Goal: Task Accomplishment & Management: Use online tool/utility

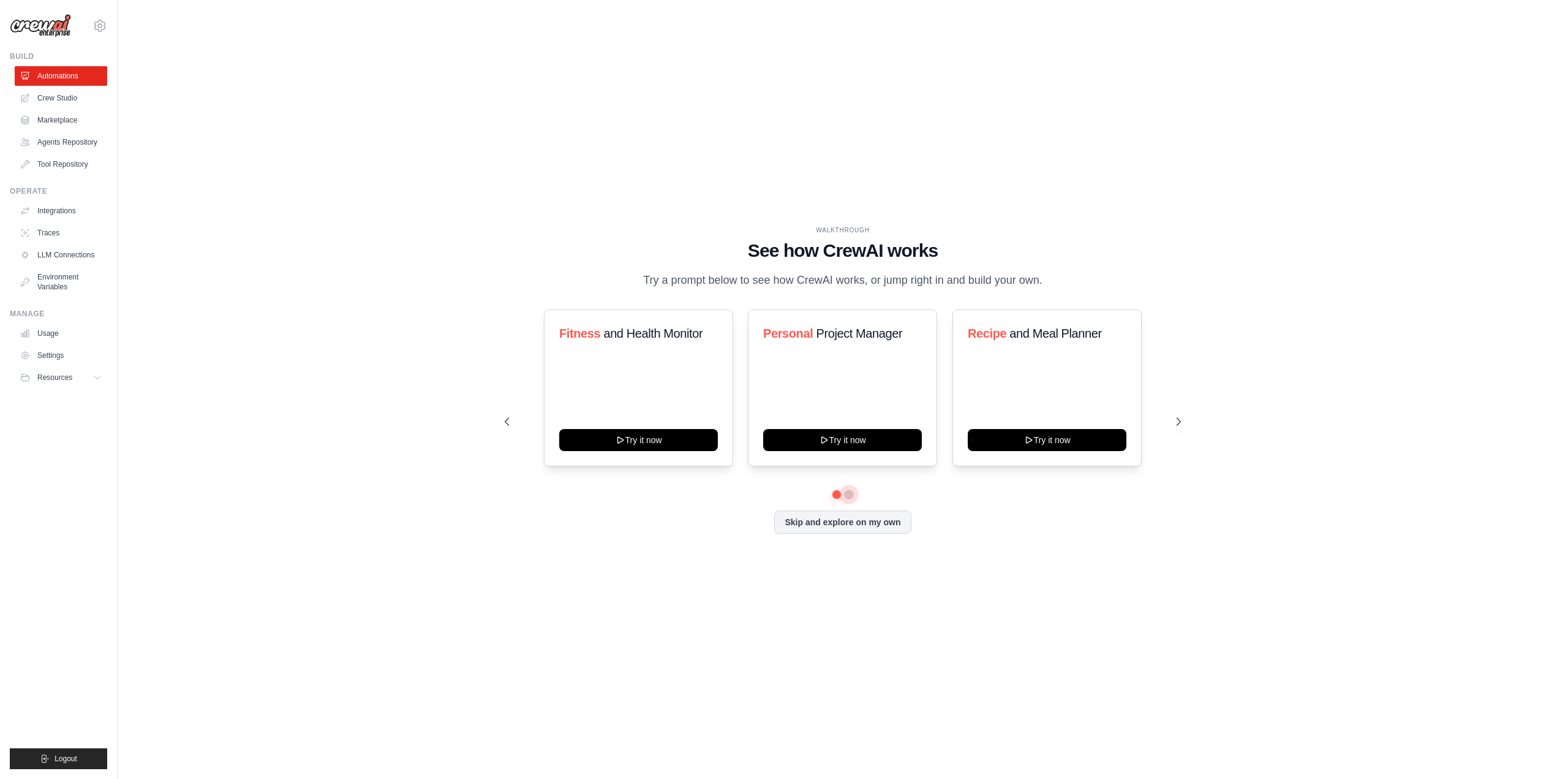
click at [844, 491] on button at bounding box center [849, 494] width 9 height 9
click at [60, 335] on link "Usage" at bounding box center [62, 333] width 93 height 20
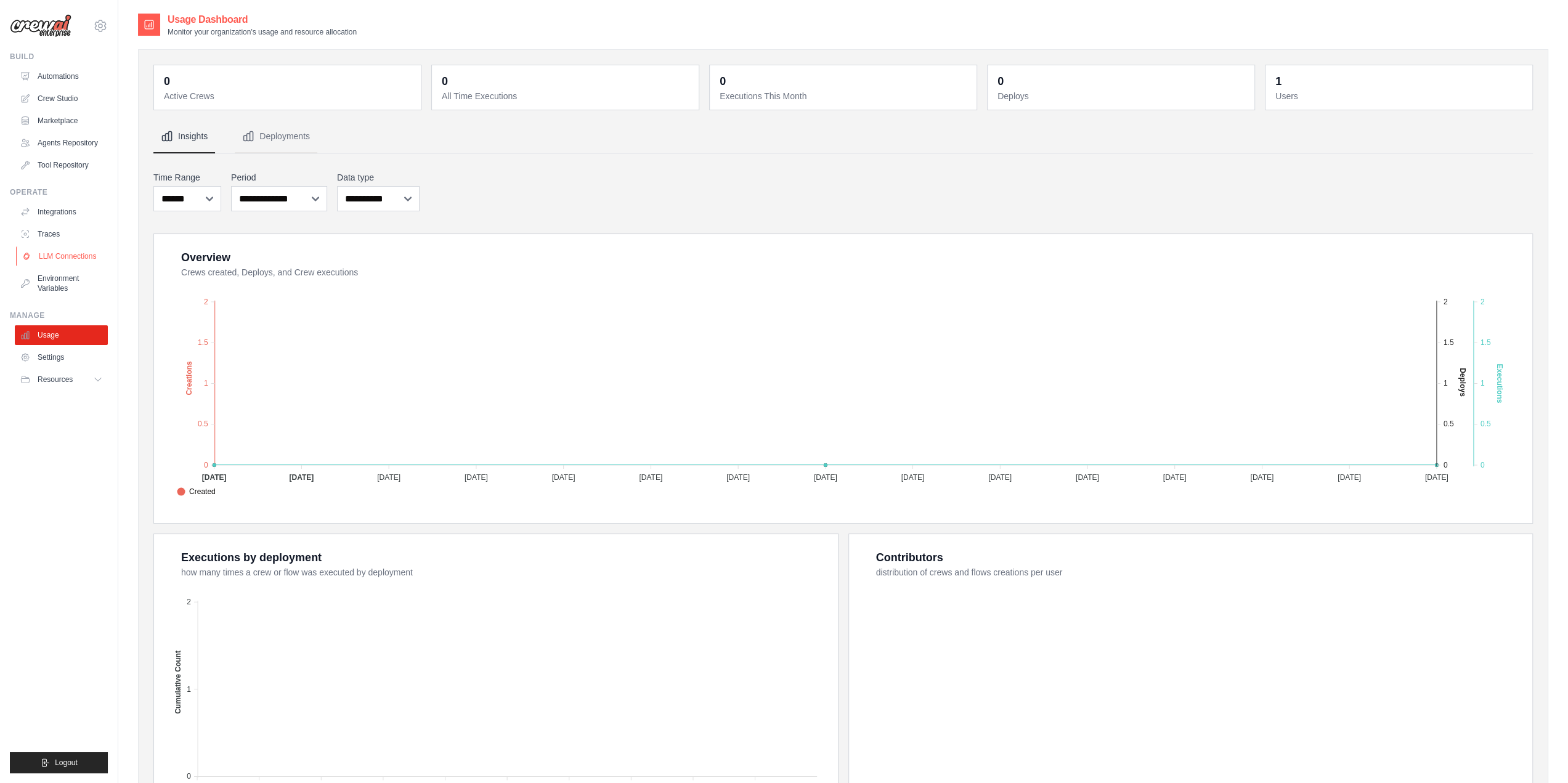
click at [68, 263] on link "LLM Connections" at bounding box center [63, 256] width 93 height 20
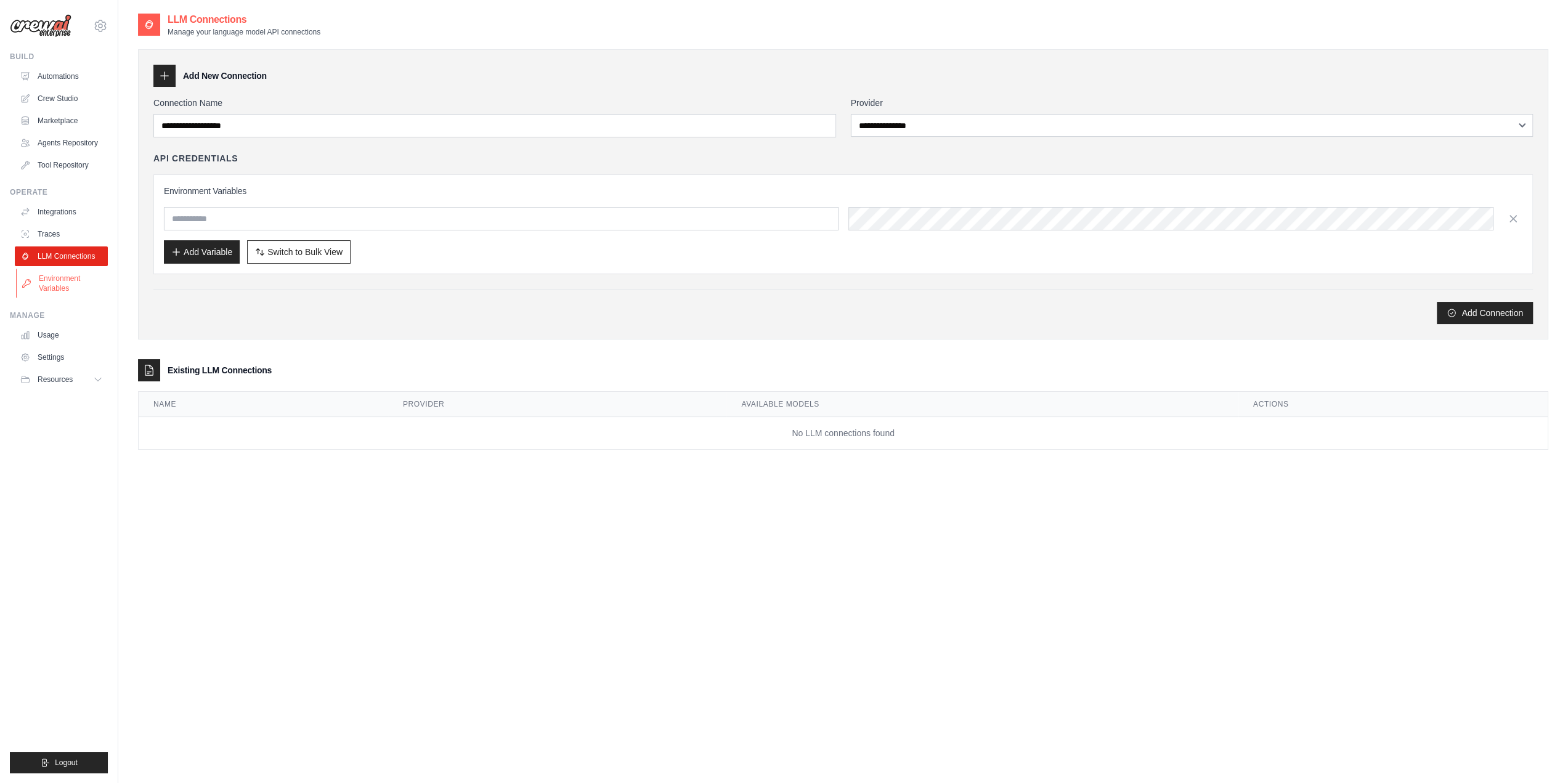
click at [67, 278] on link "Environment Variables" at bounding box center [63, 283] width 93 height 29
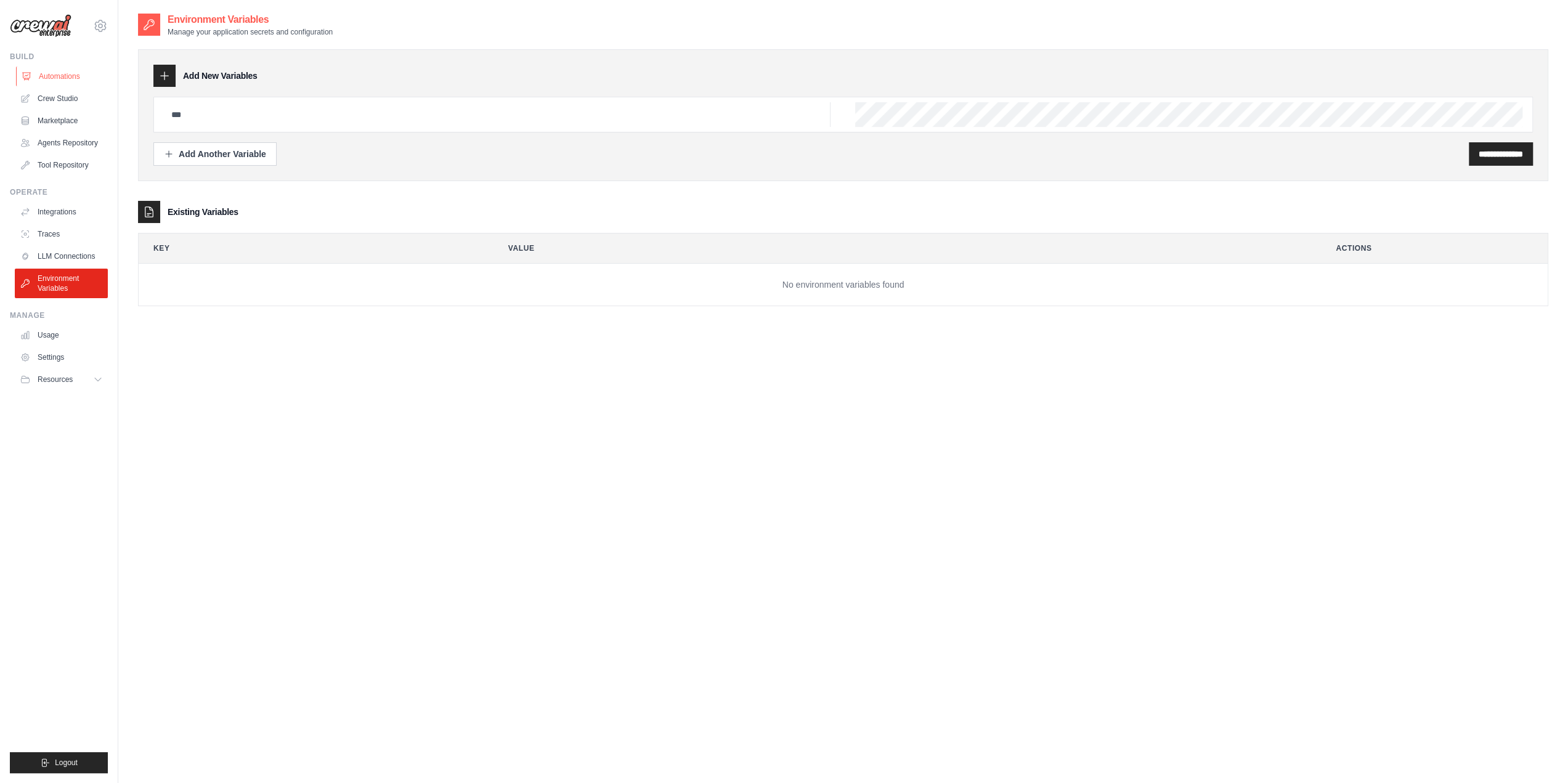
click at [74, 79] on link "Automations" at bounding box center [63, 76] width 93 height 20
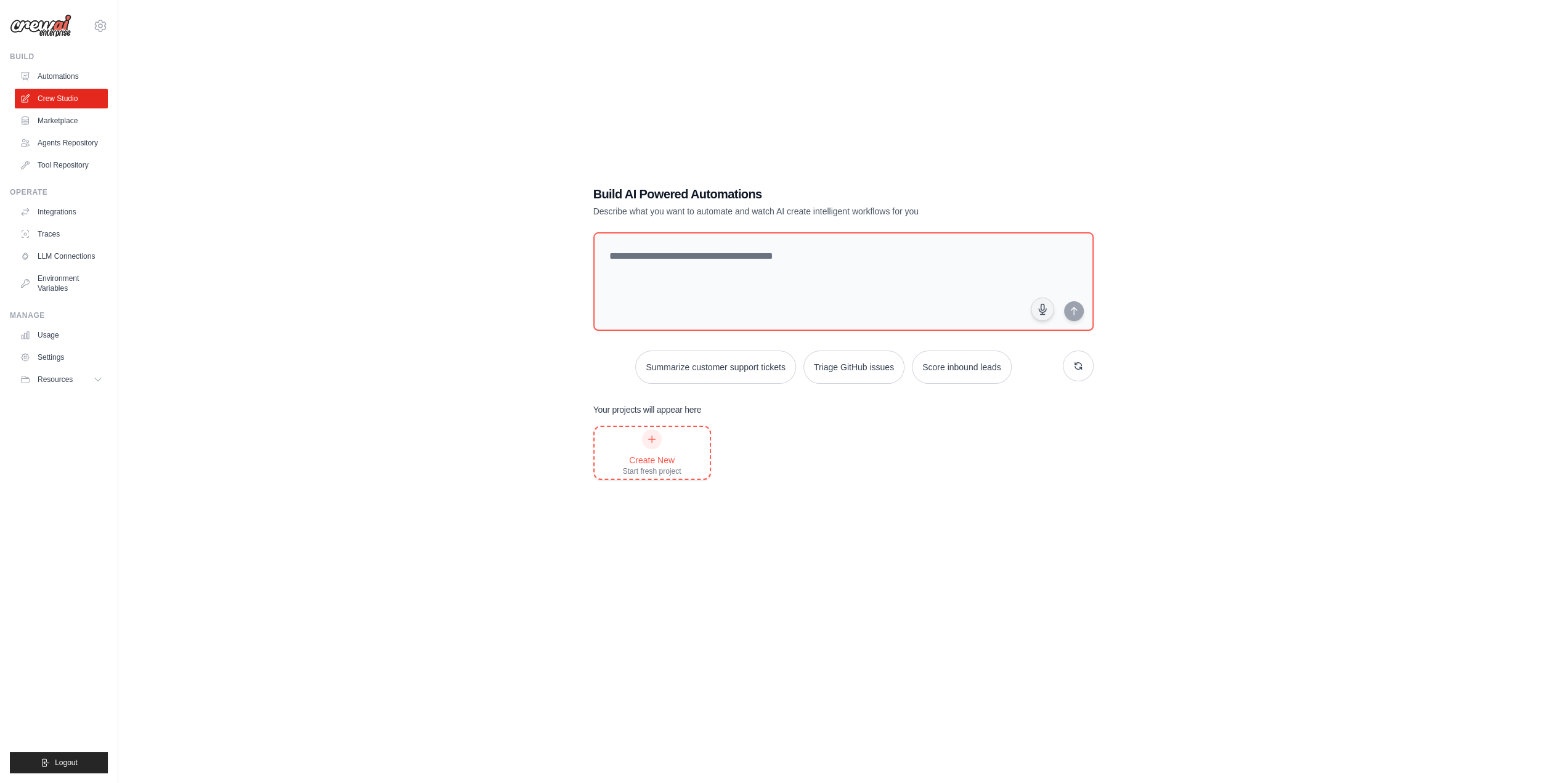
click at [644, 456] on div "Create New" at bounding box center [652, 460] width 59 height 12
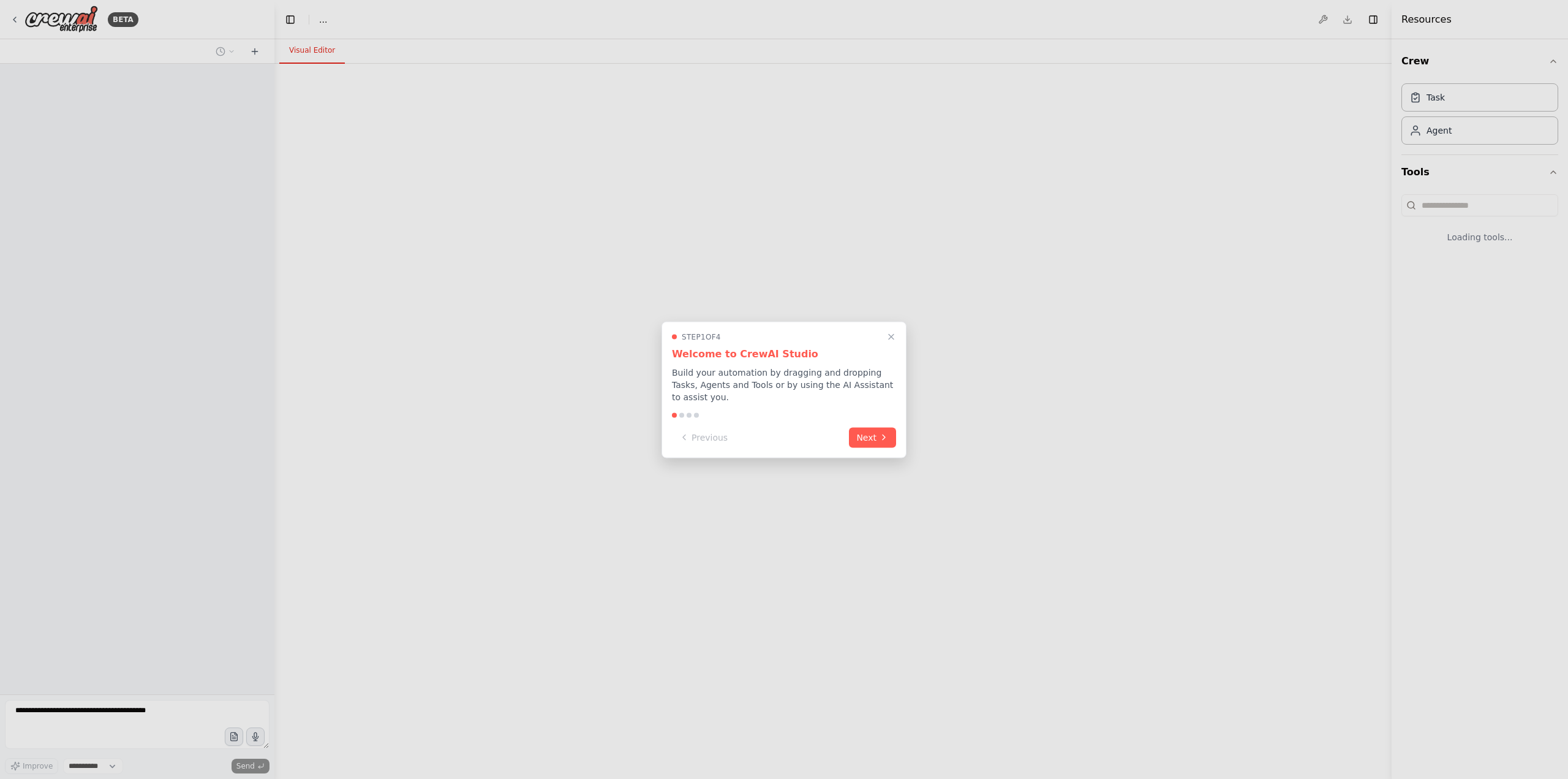
select select "****"
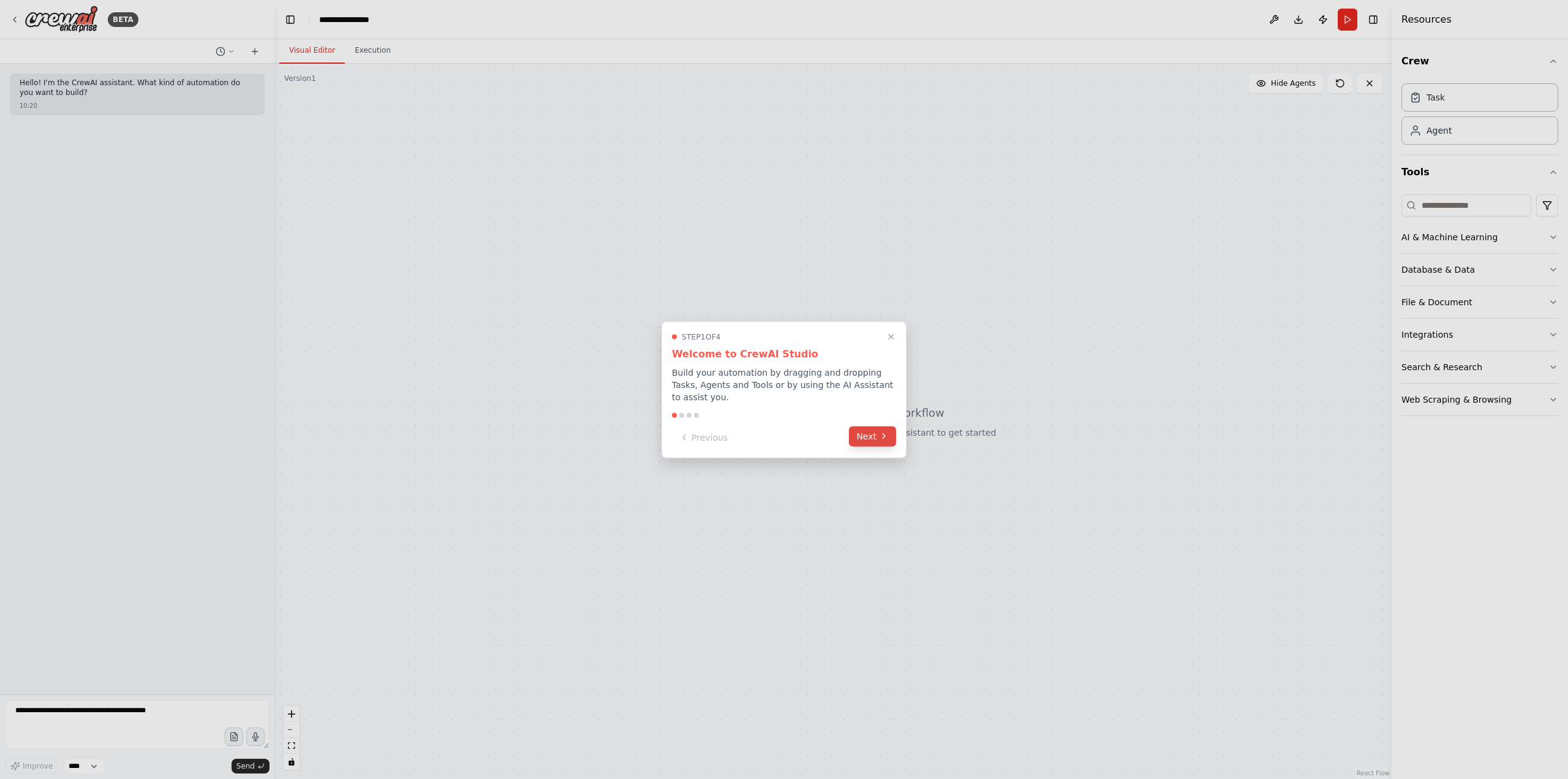
click at [866, 431] on button "Next" at bounding box center [873, 436] width 47 height 20
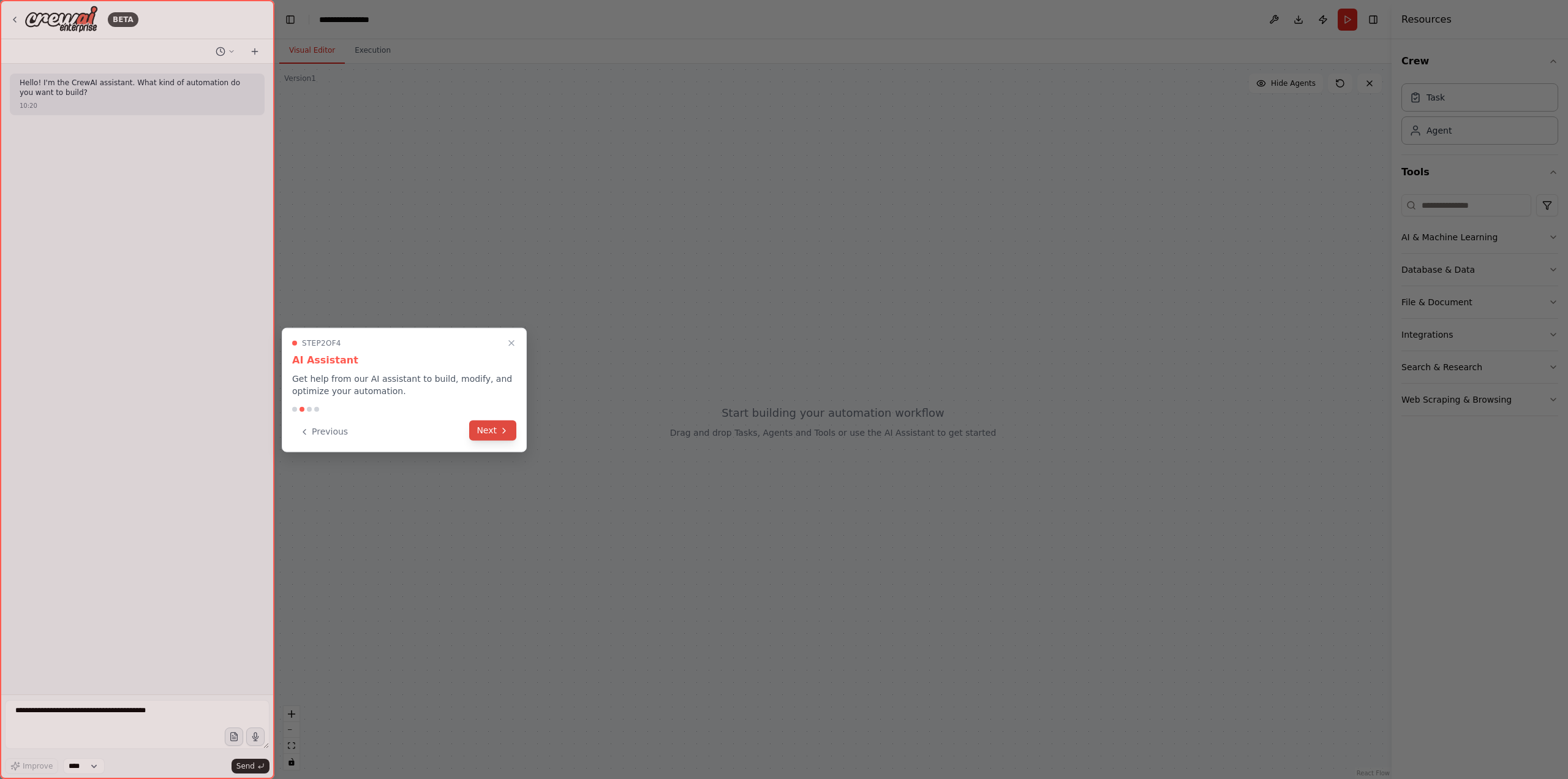
click at [492, 426] on button "Next" at bounding box center [493, 431] width 47 height 20
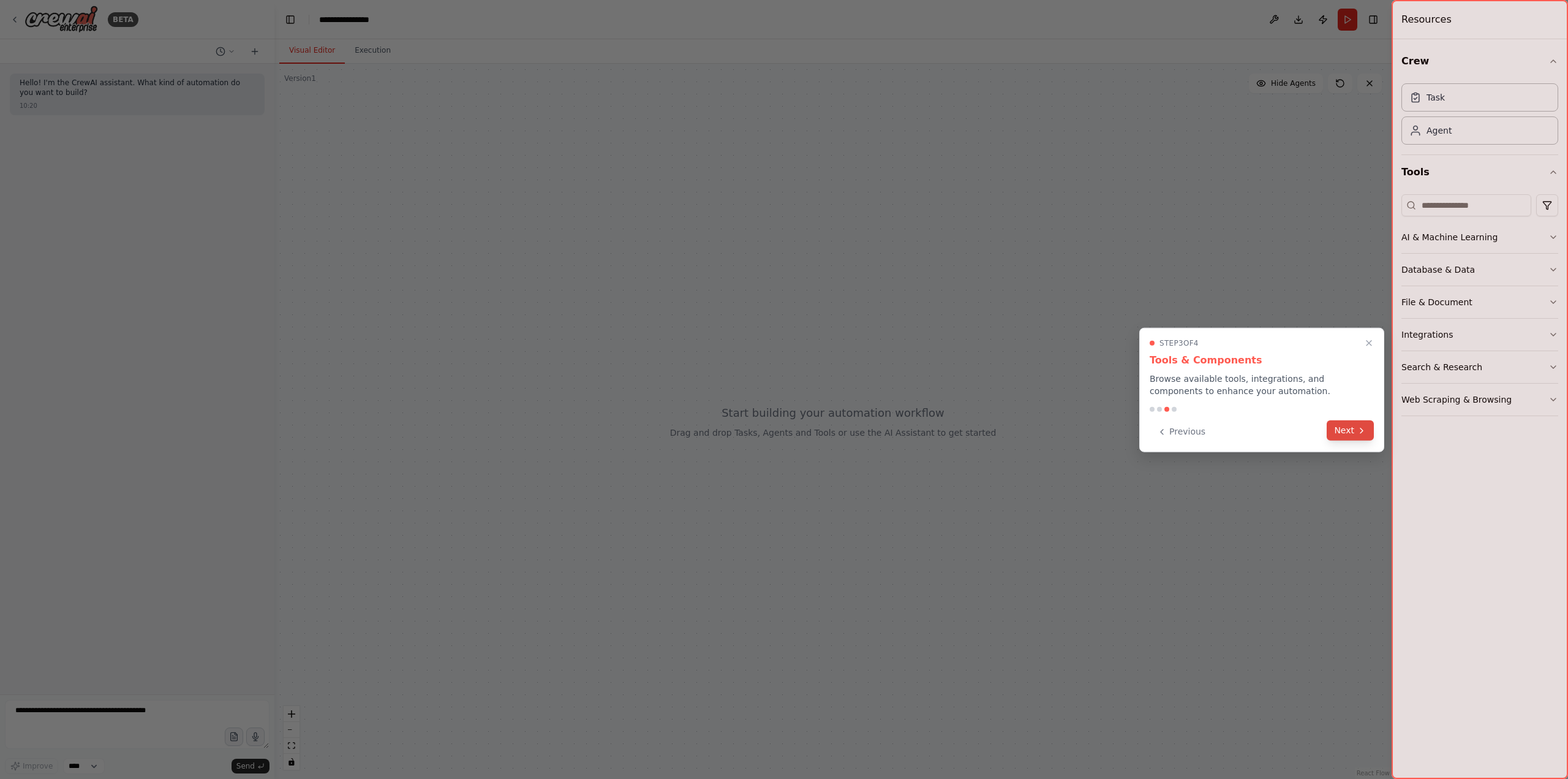
click at [1345, 434] on button "Next" at bounding box center [1351, 431] width 47 height 20
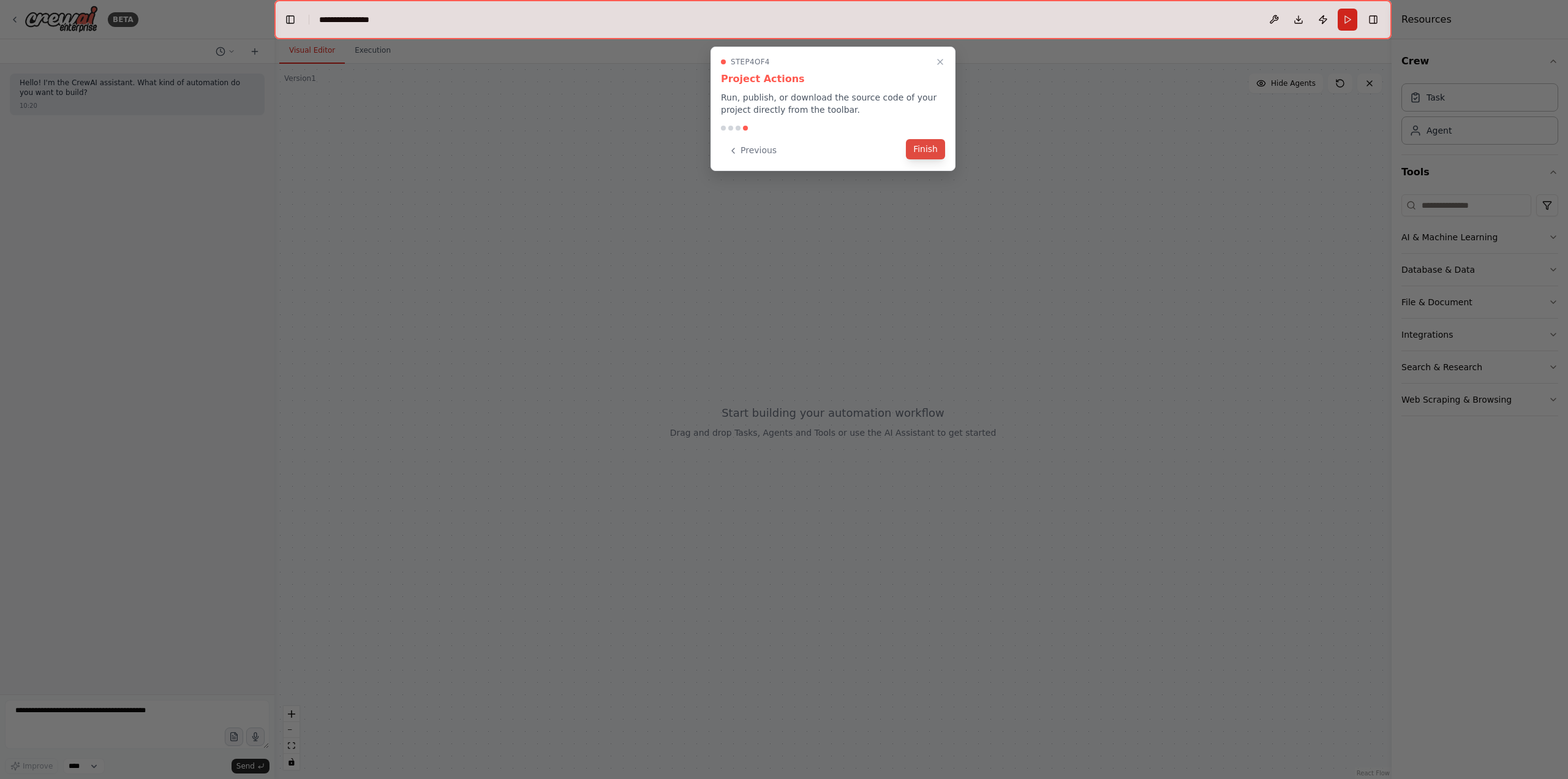
click at [931, 150] on button "Finish" at bounding box center [925, 149] width 39 height 20
